Goal: Information Seeking & Learning: Learn about a topic

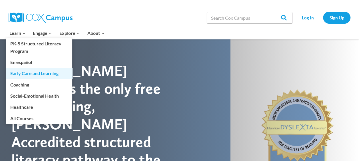
click at [32, 73] on link "Early Care and Learning" at bounding box center [39, 73] width 67 height 11
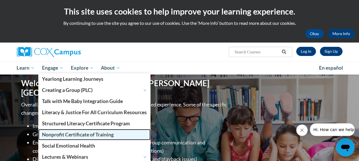
click at [66, 137] on span "Nonprofit Certificate of Training" at bounding box center [78, 135] width 72 height 6
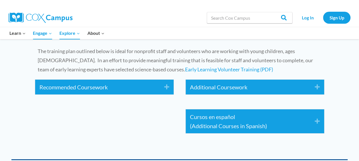
scroll to position [860, 0]
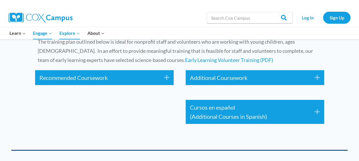
click at [168, 77] on icon "Expand" at bounding box center [164, 77] width 9 height 9
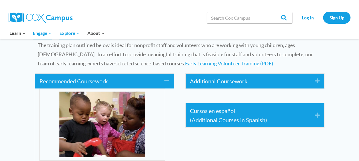
scroll to position [835, 0]
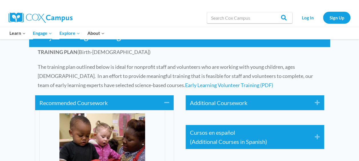
click at [273, 105] on link "Additional Coursework" at bounding box center [248, 102] width 116 height 9
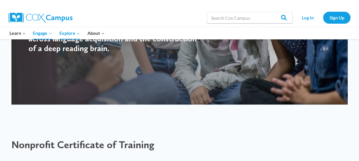
scroll to position [0, 0]
